Goal: Task Accomplishment & Management: Manage account settings

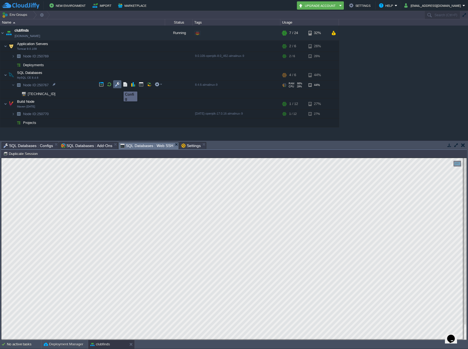
click at [118, 86] on button "button" at bounding box center [117, 84] width 5 height 5
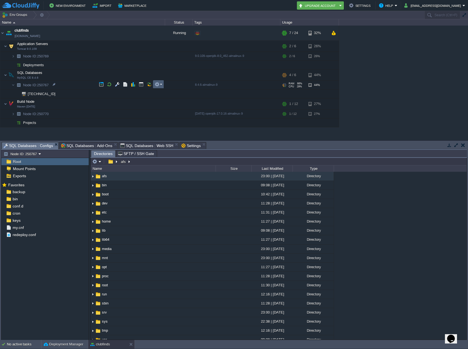
click at [158, 84] on button "button" at bounding box center [157, 84] width 5 height 5
click at [81, 71] on td "SQL Databases MySQL CE 8.4.6" at bounding box center [82, 75] width 165 height 11
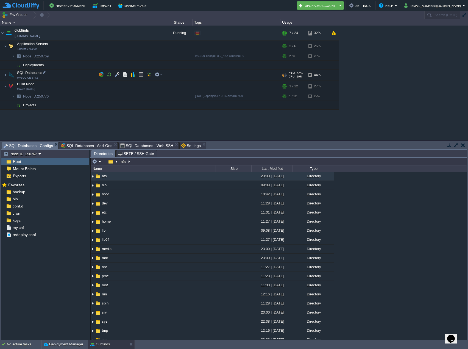
click at [85, 72] on td "SQL Databases MySQL CE 8.4.6" at bounding box center [82, 75] width 165 height 11
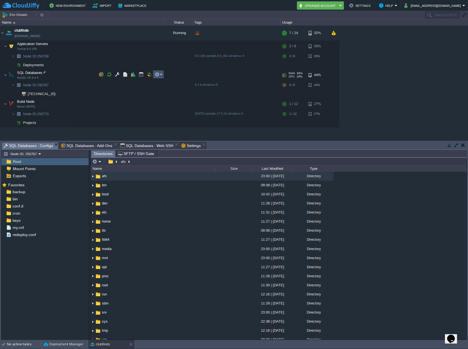
click at [158, 73] on button "button" at bounding box center [157, 74] width 5 height 5
click at [73, 34] on td "clubfinds [DOMAIN_NAME]" at bounding box center [82, 33] width 165 height 15
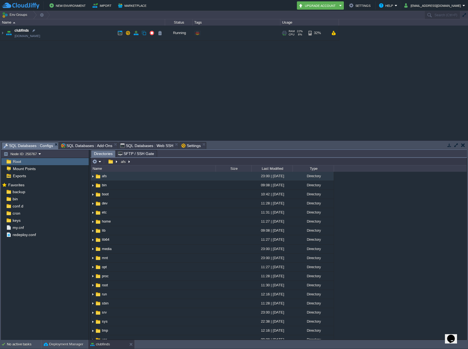
click at [115, 34] on div at bounding box center [138, 33] width 49 height 8
click at [105, 33] on td "clubfinds [DOMAIN_NAME]" at bounding box center [82, 33] width 165 height 15
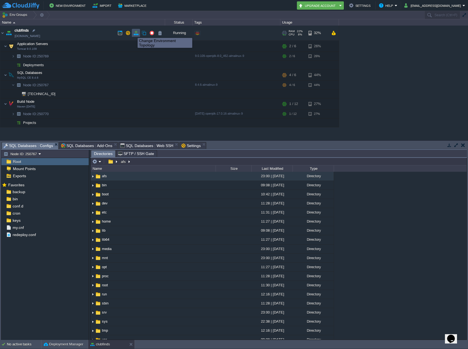
click at [138, 33] on button "button" at bounding box center [136, 32] width 5 height 5
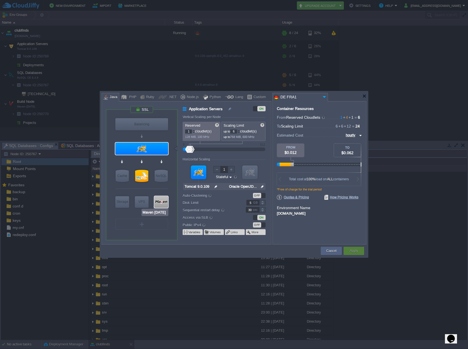
type input "MySQL CE 8.4.6"
click at [139, 174] on div at bounding box center [141, 176] width 13 height 12
type input "SQL Databases"
type input "4"
type input "MySQL CE 8.4.6"
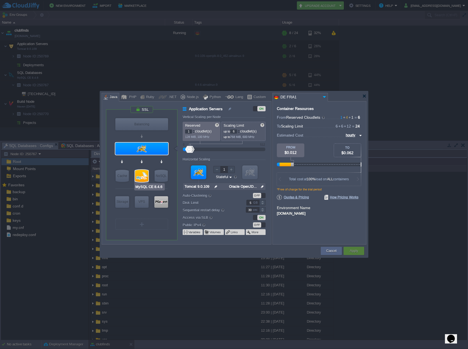
type input "null"
type input "8.4.6-almalinux-9"
type input "Stateless"
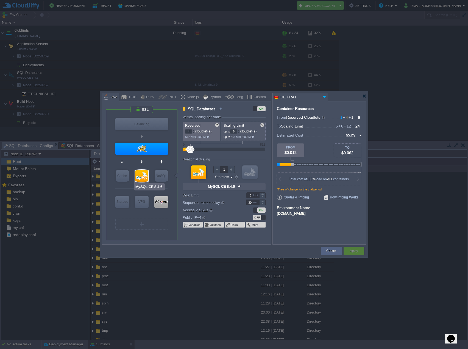
type input "Redis 7.2.4"
click at [256, 217] on div "OFF" at bounding box center [257, 217] width 8 height 5
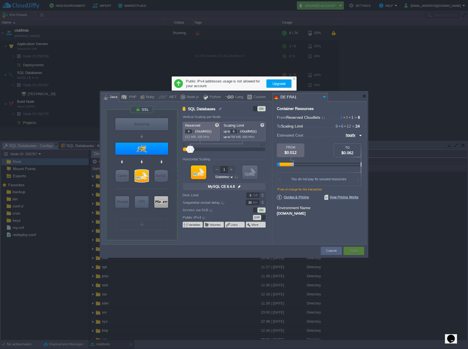
click at [276, 83] on button "Upgrade" at bounding box center [279, 83] width 16 height 7
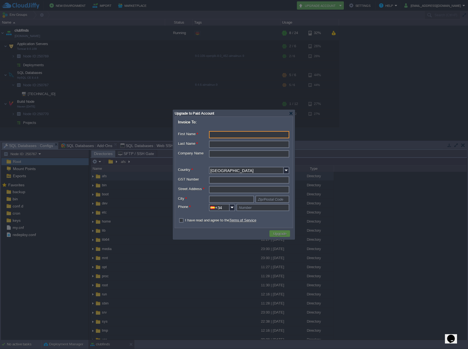
click at [218, 136] on input "First Name *" at bounding box center [249, 134] width 80 height 7
type input "D"
type input "Tin"
type input "Ginard"
type input "EasyDevel"
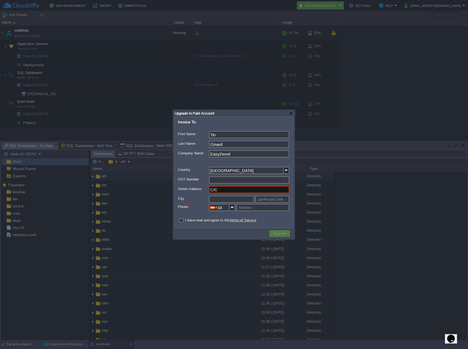
type input "C/Colom 20"
type input "[GEOGRAPHIC_DATA]"
type input "Zip/Postal Code"
paste input "[GEOGRAPHIC_DATA]"
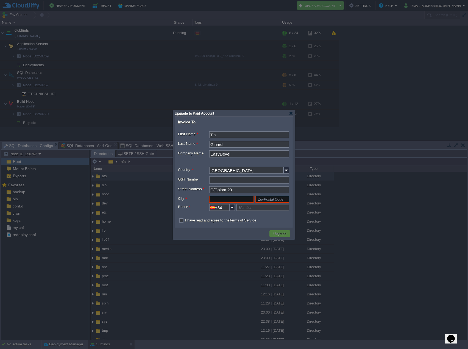
type input "[GEOGRAPHIC_DATA]"
type input "07001"
type input "699911135"
click at [187, 220] on label "I have read and agree to the Terms of Service" at bounding box center [220, 220] width 71 height 4
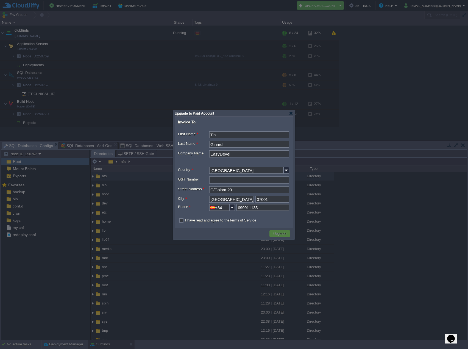
click at [182, 220] on input "checkbox" at bounding box center [180, 221] width 4 height 4
checkbox input "true"
click at [284, 234] on button "Upgrade" at bounding box center [280, 233] width 16 height 5
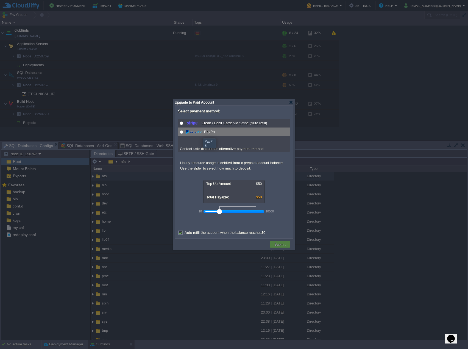
radio input "true"
click at [199, 134] on img at bounding box center [193, 132] width 16 height 7
click at [281, 244] on button "Submit" at bounding box center [280, 244] width 15 height 5
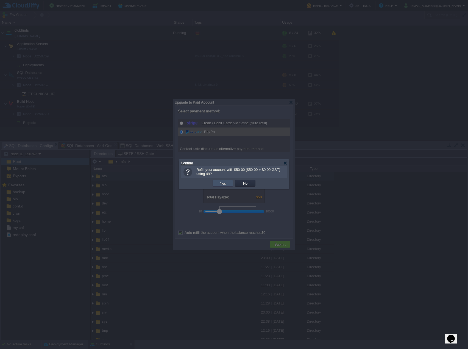
click at [225, 183] on button "Yes" at bounding box center [222, 183] width 9 height 5
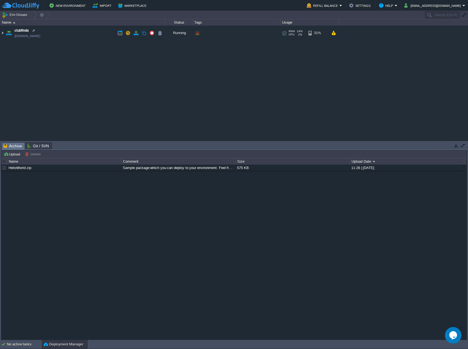
click at [3, 35] on img at bounding box center [2, 33] width 4 height 15
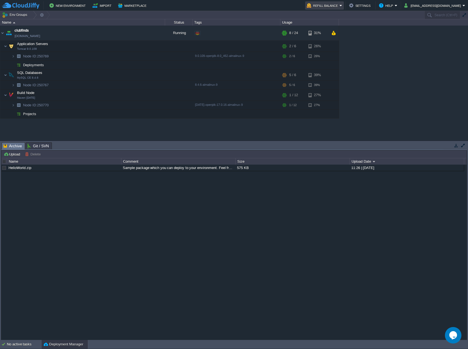
click at [342, 5] on em "Refill Balance" at bounding box center [324, 5] width 35 height 7
click at [344, 12] on link "Refill Balance" at bounding box center [335, 13] width 40 height 6
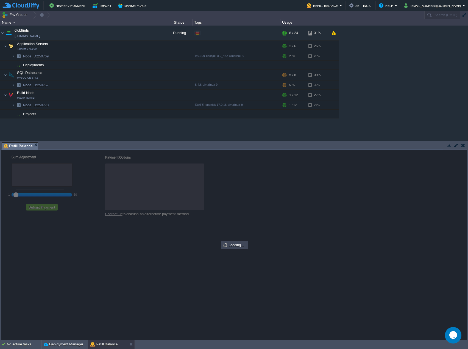
checkbox input "true"
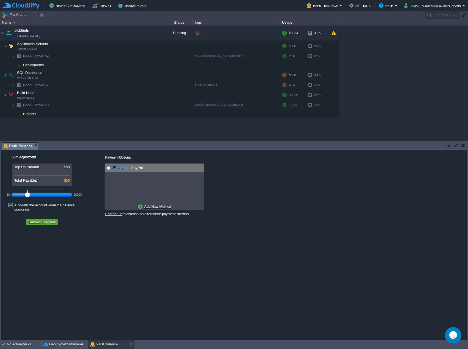
radio input "true"
click at [116, 167] on img at bounding box center [121, 168] width 16 height 7
